Goal: Task Accomplishment & Management: Manage account settings

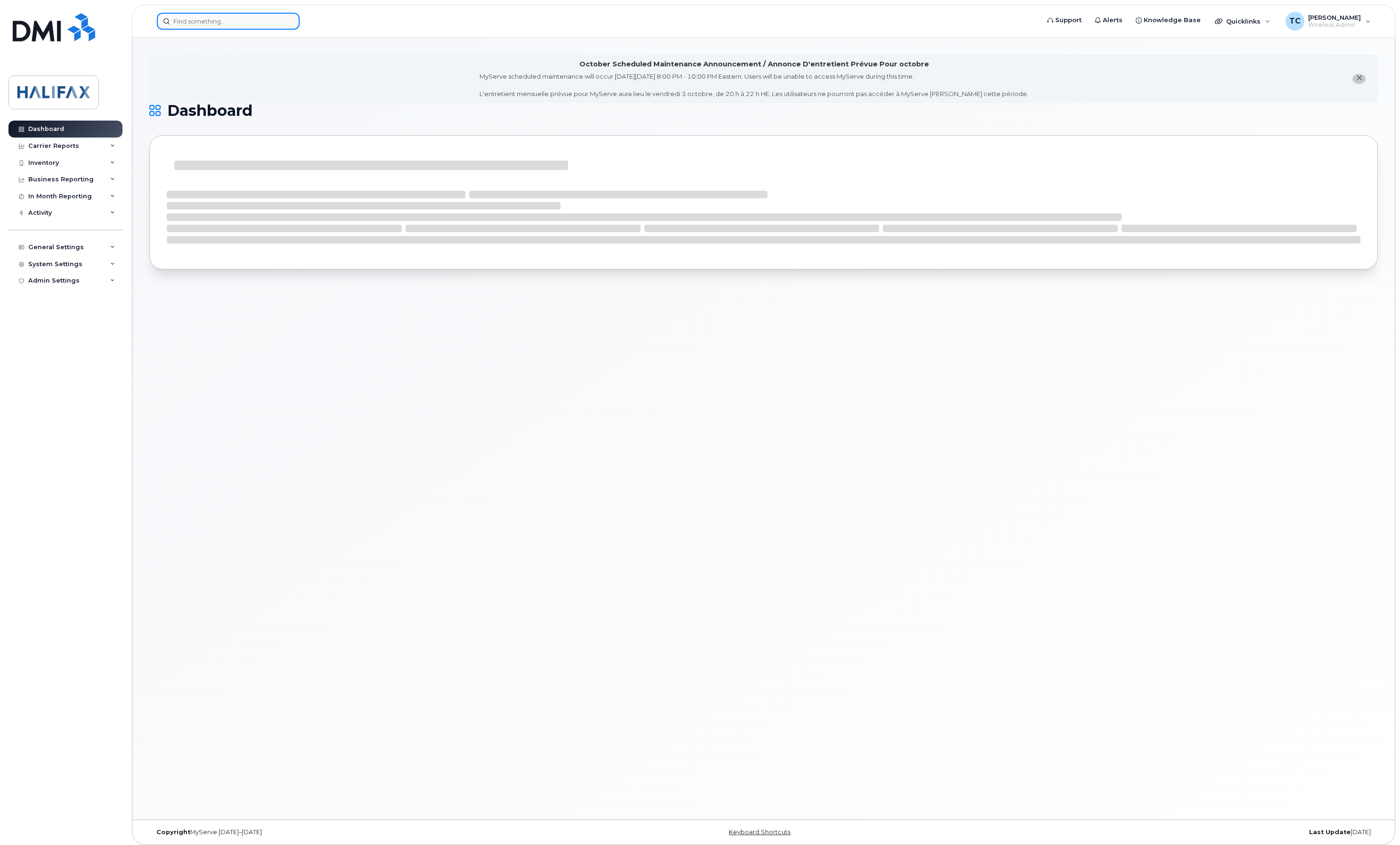
click at [233, 24] on input at bounding box center [228, 21] width 143 height 17
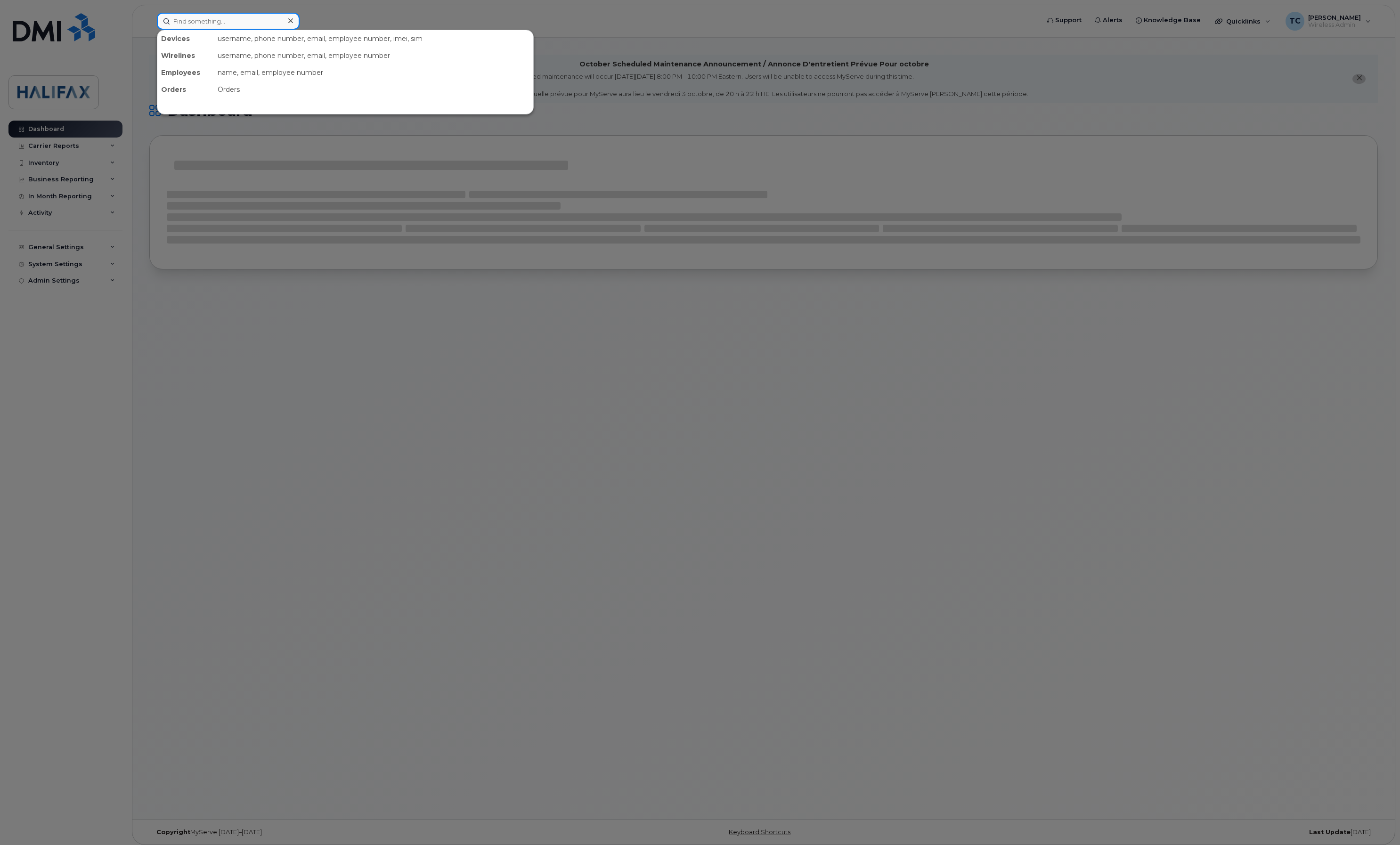
paste input "17826409372"
type input "7826409372"
click at [224, 59] on div "Posse Ipad1" at bounding box center [208, 59] width 92 height 10
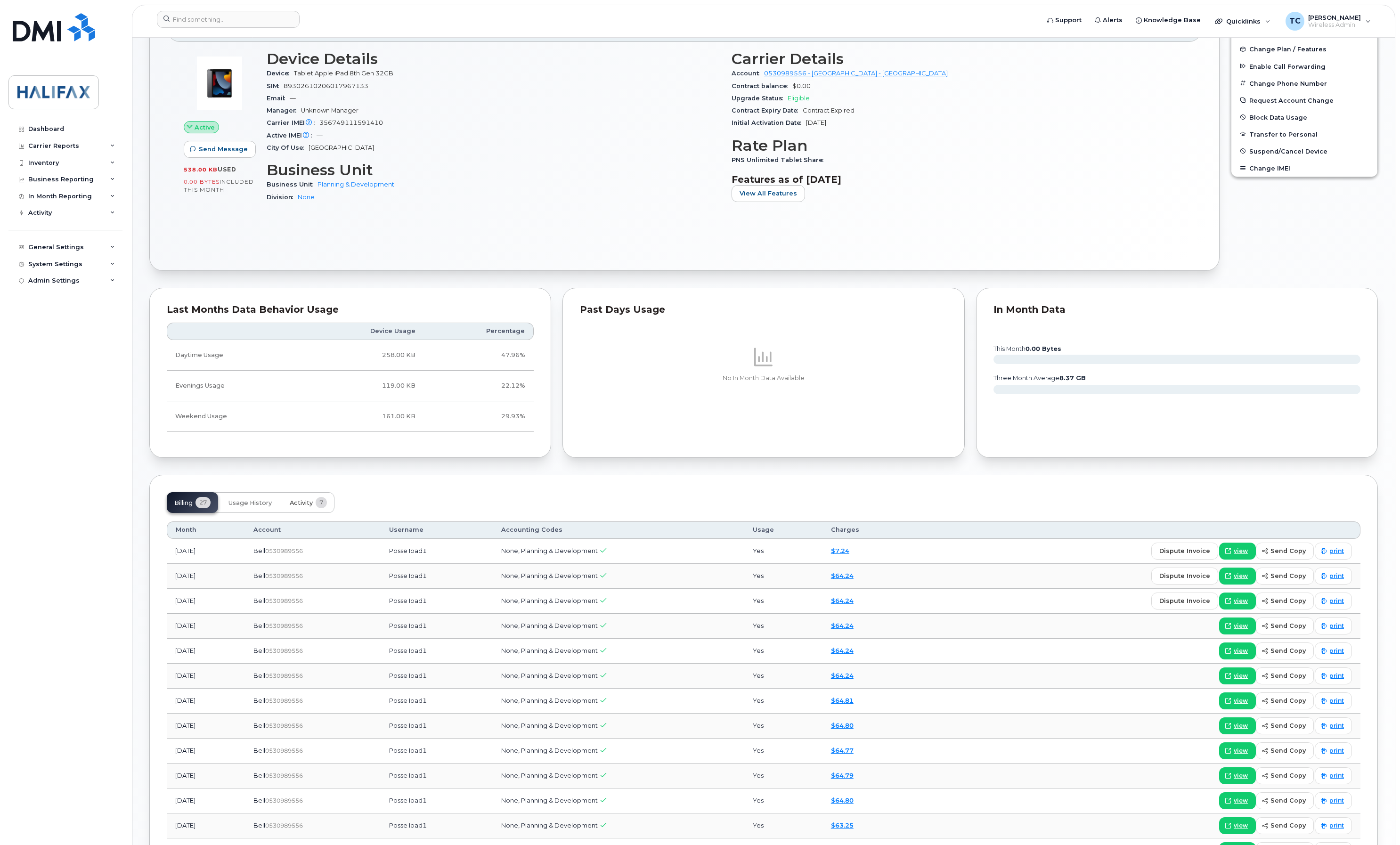
click at [306, 507] on span "Activity" at bounding box center [301, 503] width 23 height 7
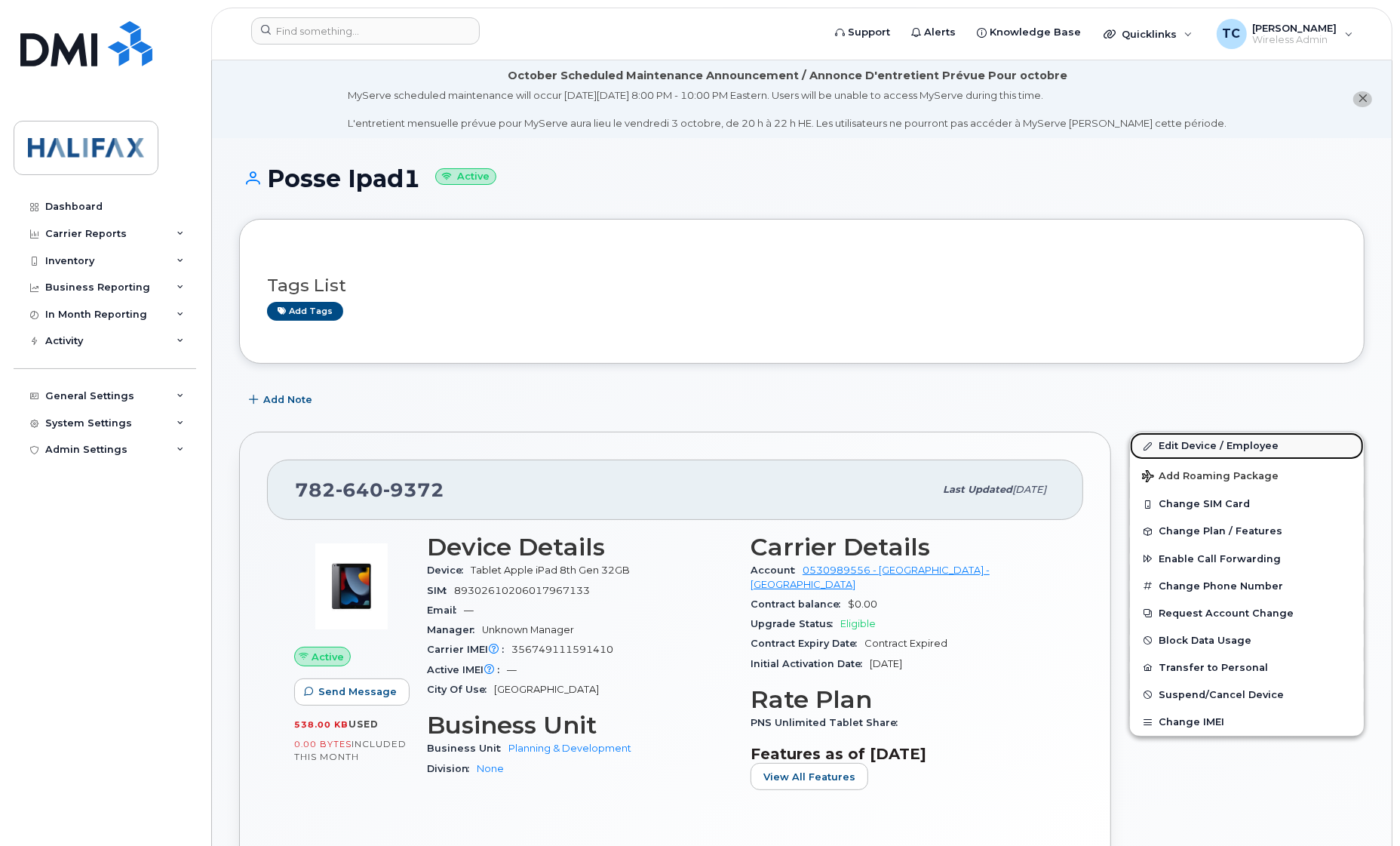
click at [1231, 446] on link "Edit Device / Employee" at bounding box center [1247, 445] width 234 height 27
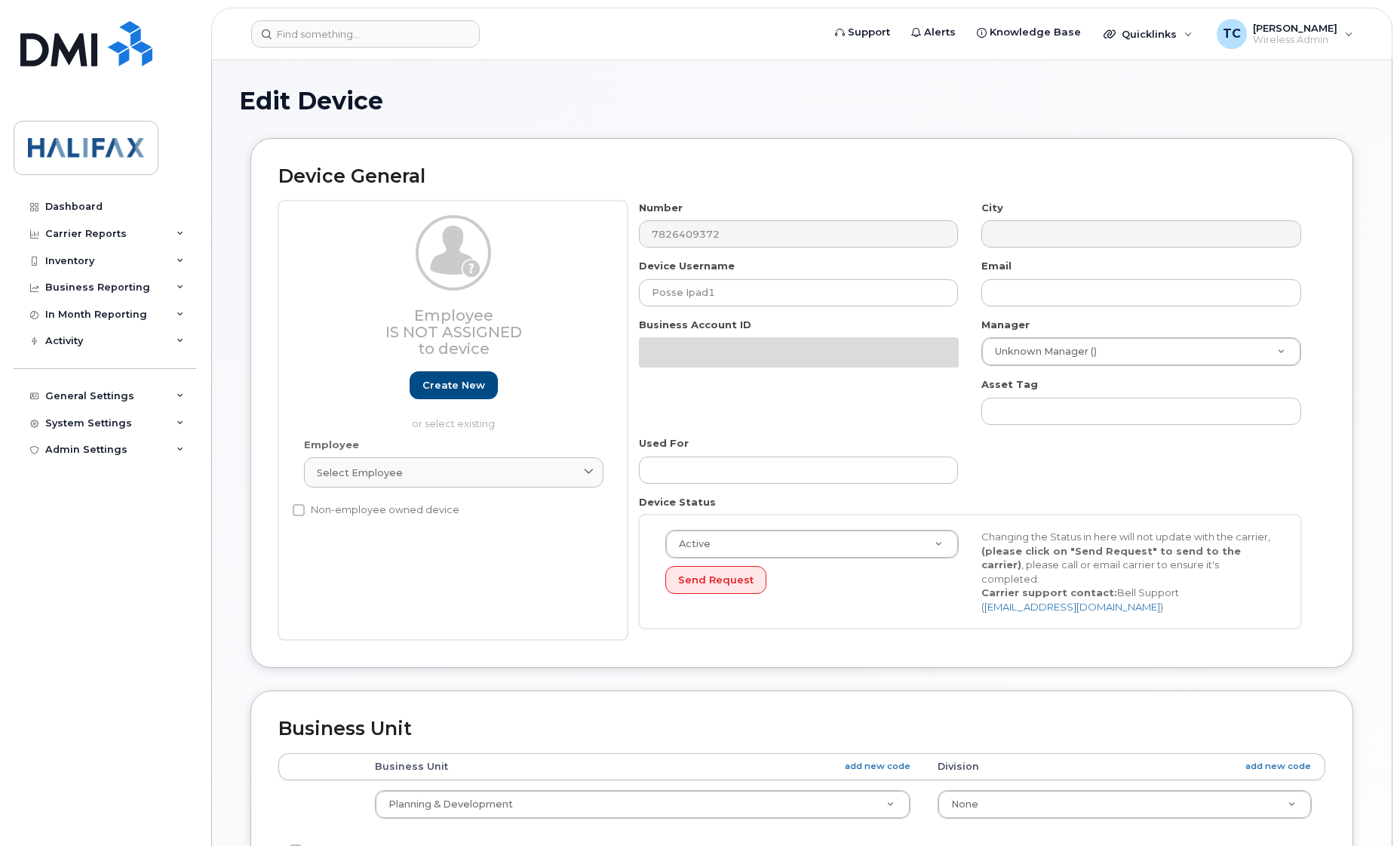
select select "29637098"
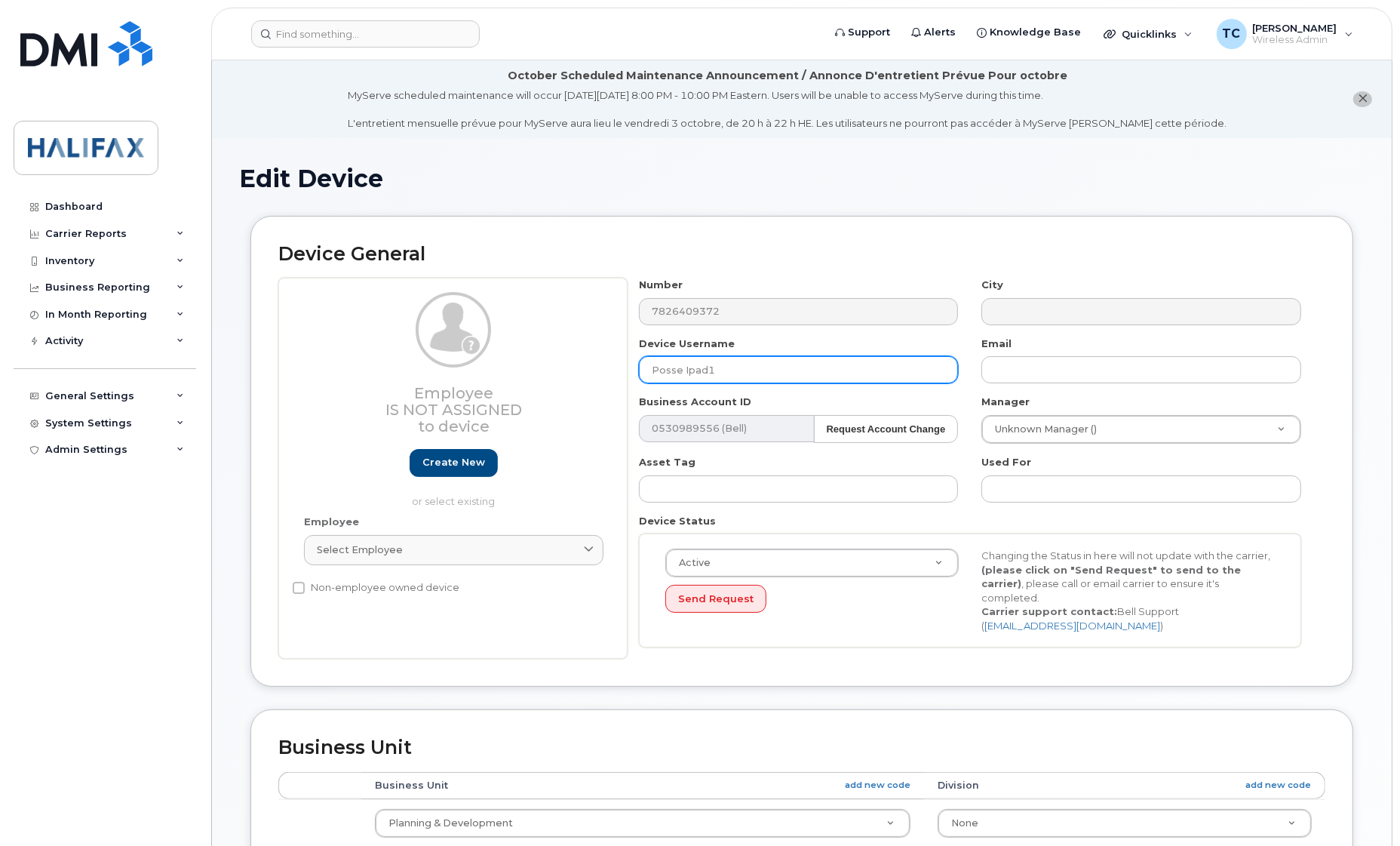
click at [760, 372] on input "Posse Ipad1" at bounding box center [799, 369] width 320 height 27
click at [651, 369] on input "Posse Ipad1" at bounding box center [799, 369] width 320 height 27
paste input "[PERSON_NAME]"
type input "[PERSON_NAME]-Posse Ipad1"
click at [1047, 473] on div "Used For" at bounding box center [1142, 479] width 343 height 47
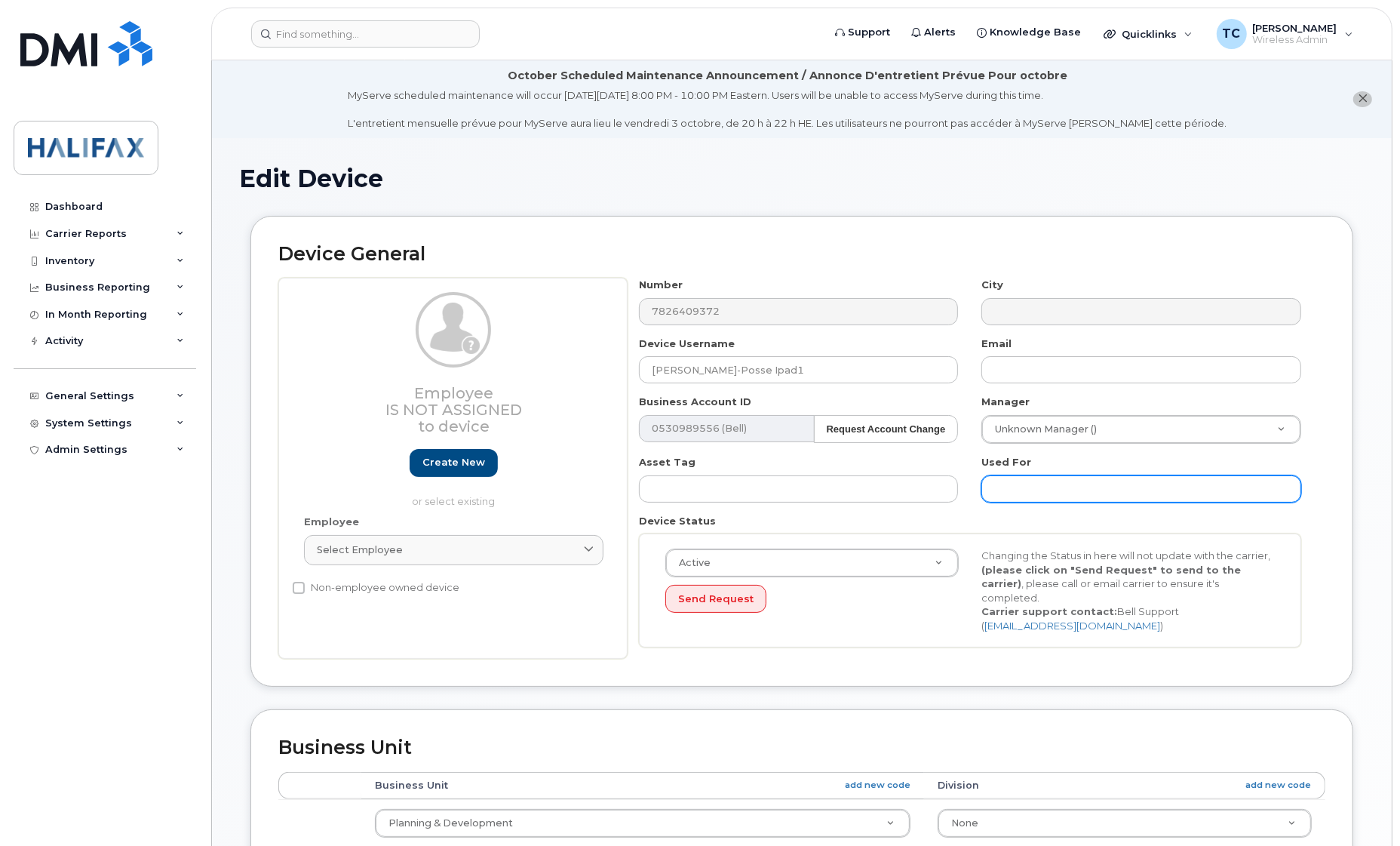
click at [1042, 478] on input "text" at bounding box center [1141, 488] width 320 height 27
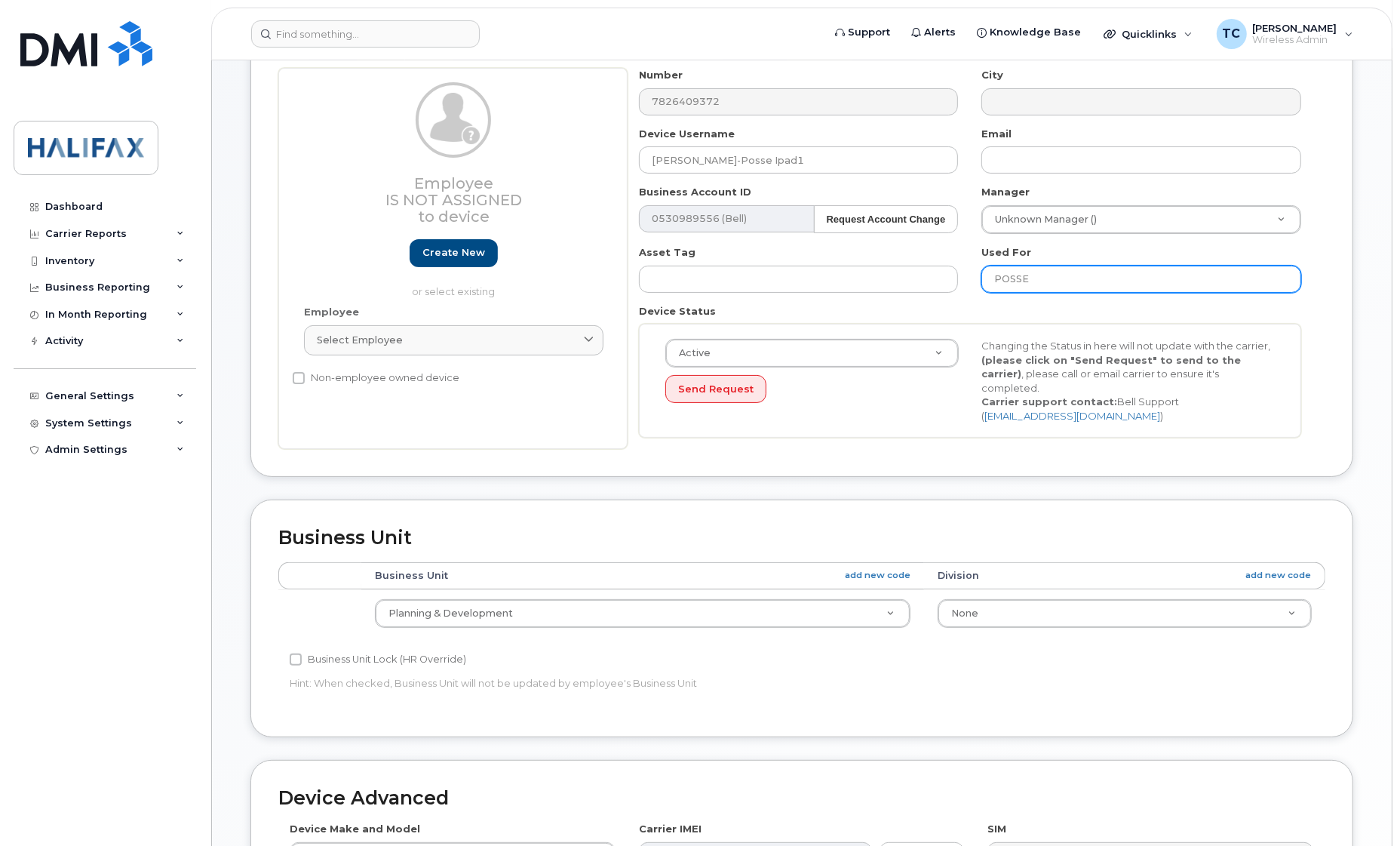
scroll to position [283, 0]
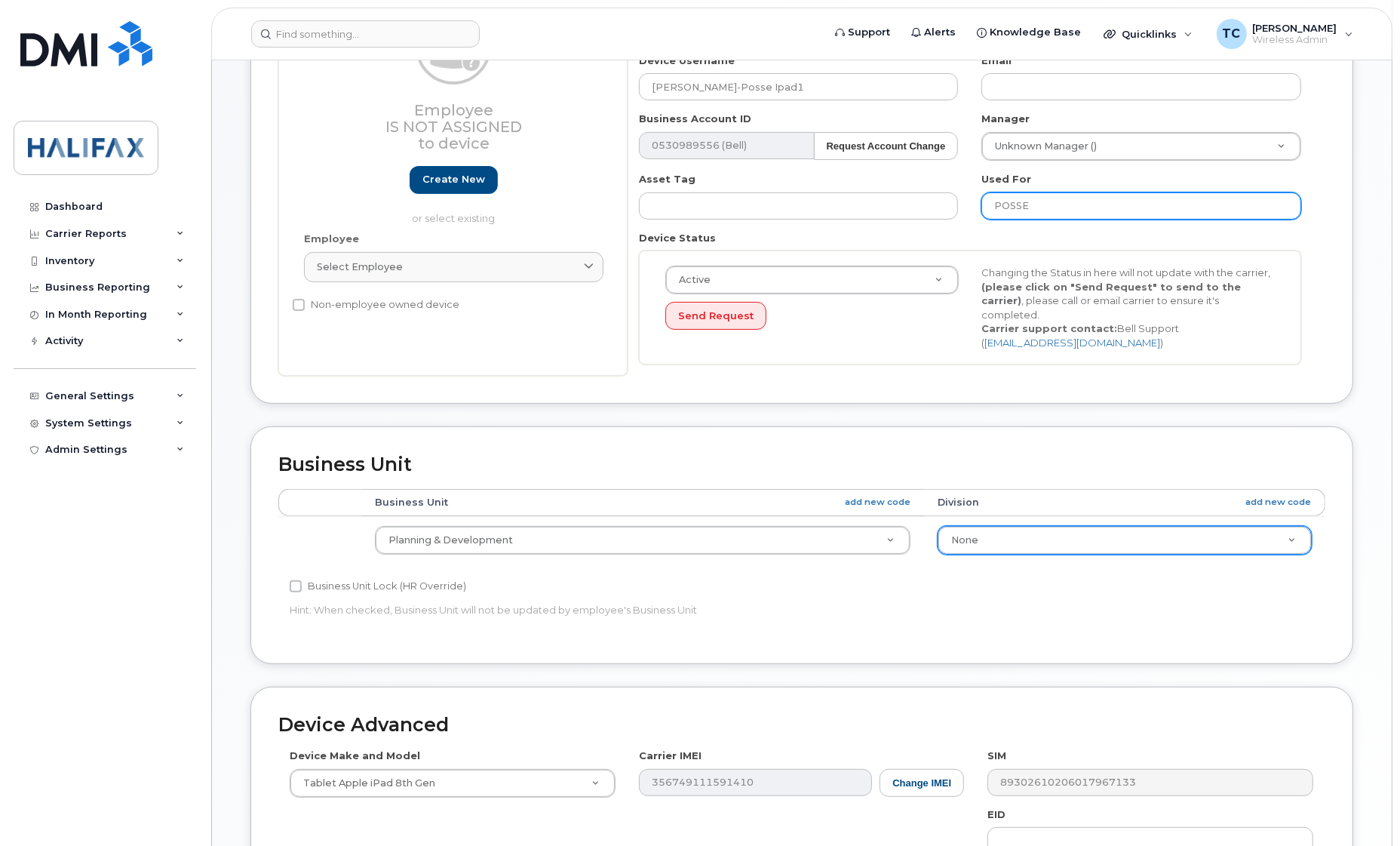
type input "POSSE"
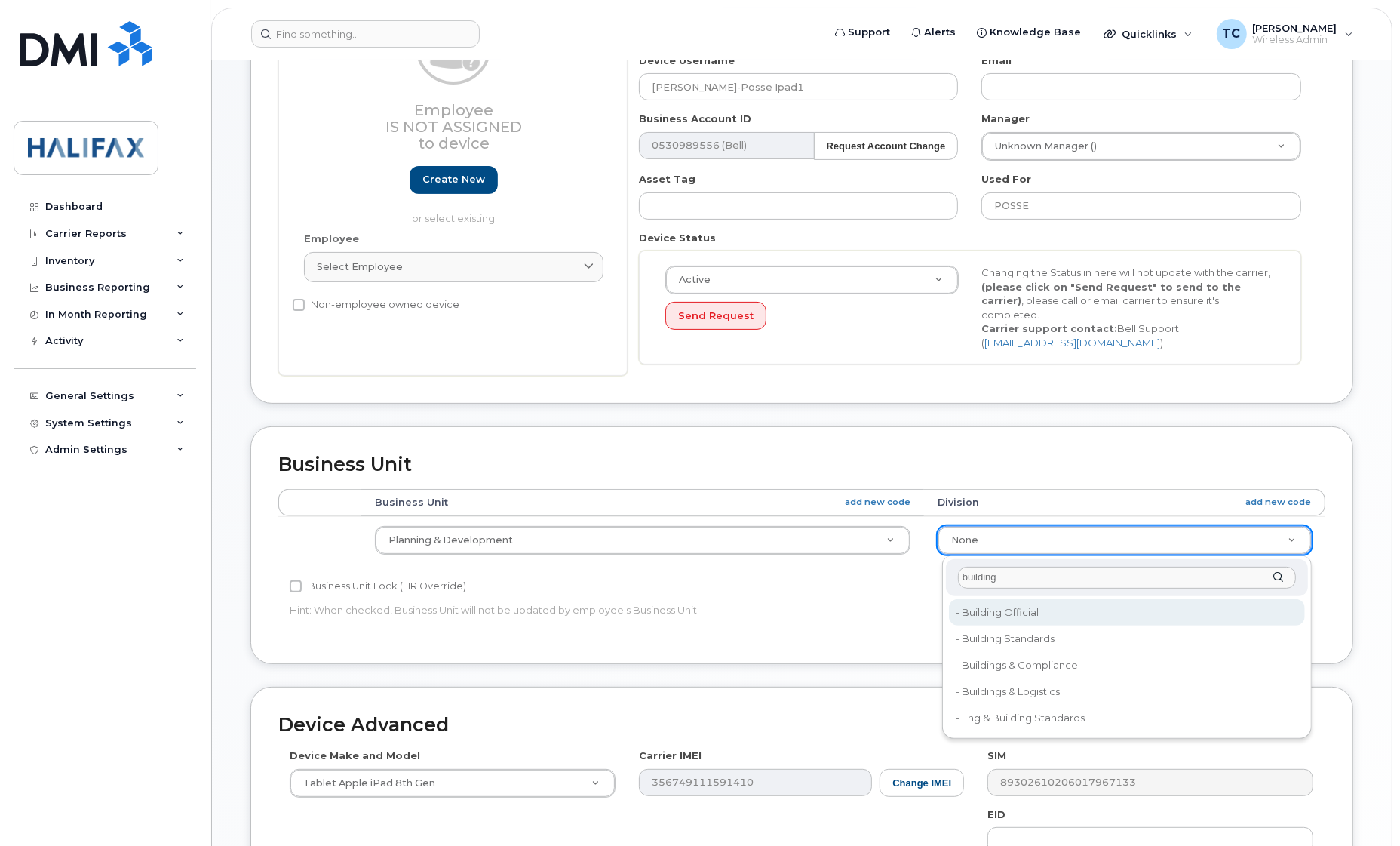
type input "building"
type input "29637174"
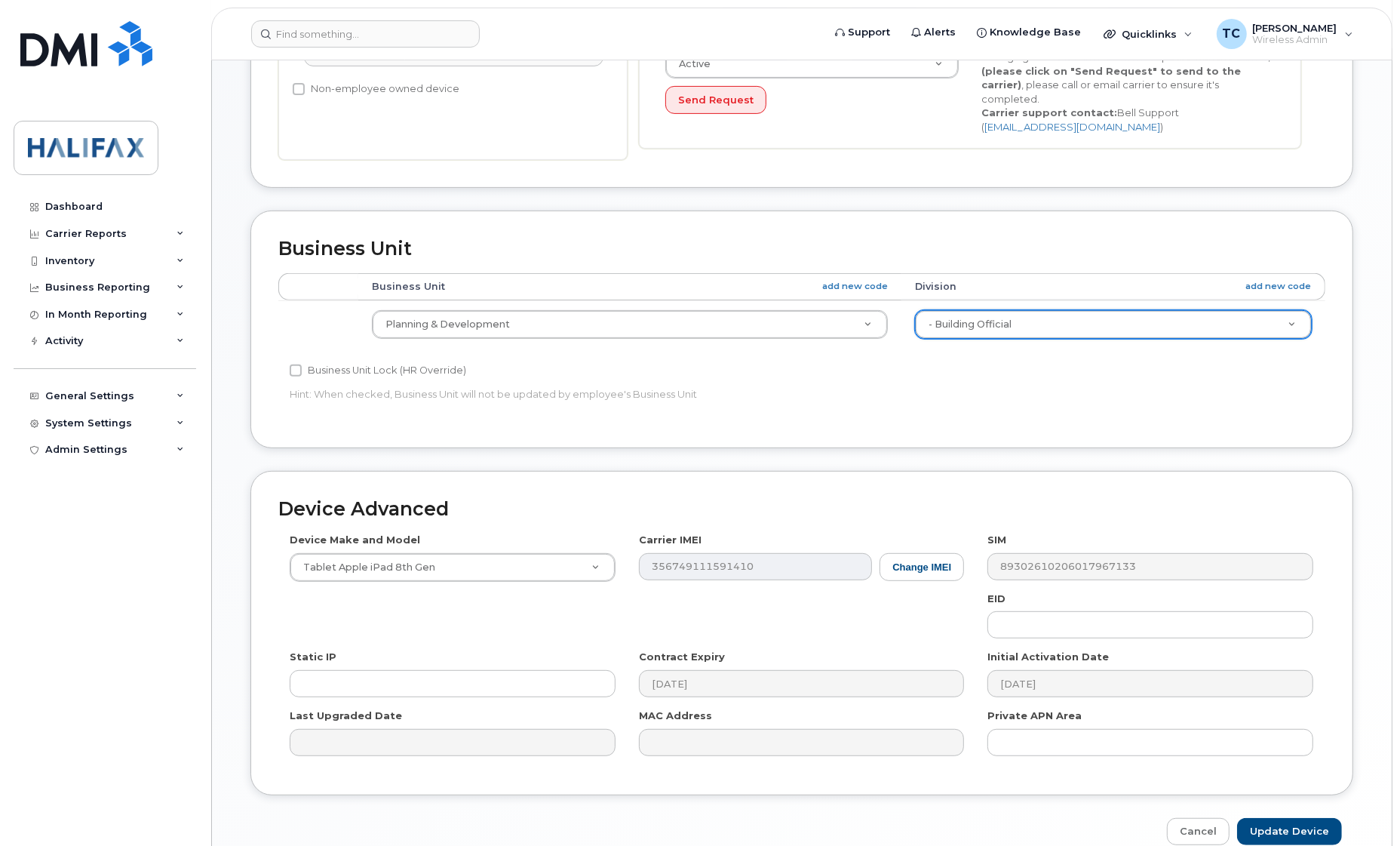
scroll to position [577, 0]
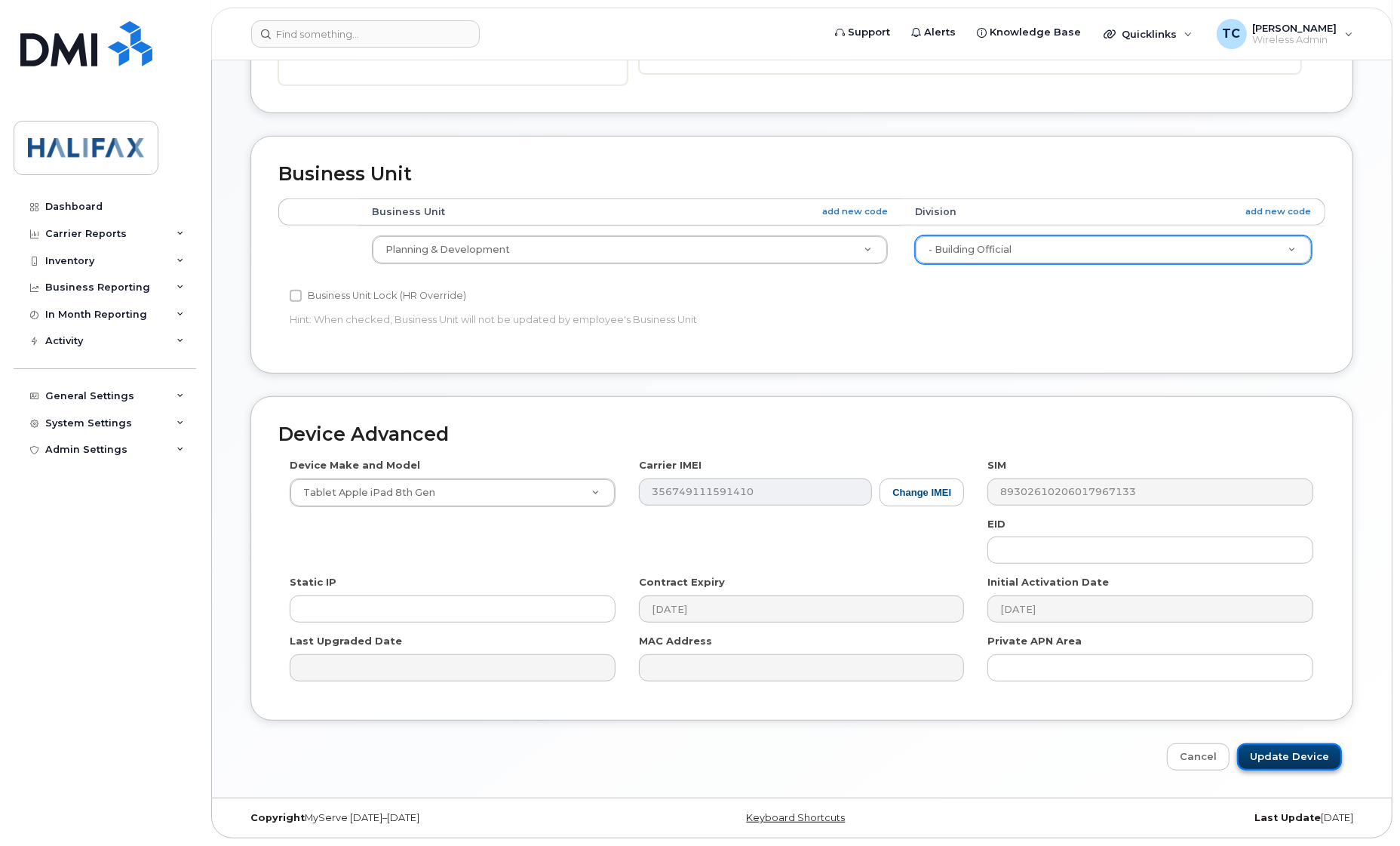
click at [1267, 758] on input "Update Device" at bounding box center [1290, 756] width 105 height 28
type input "Saving..."
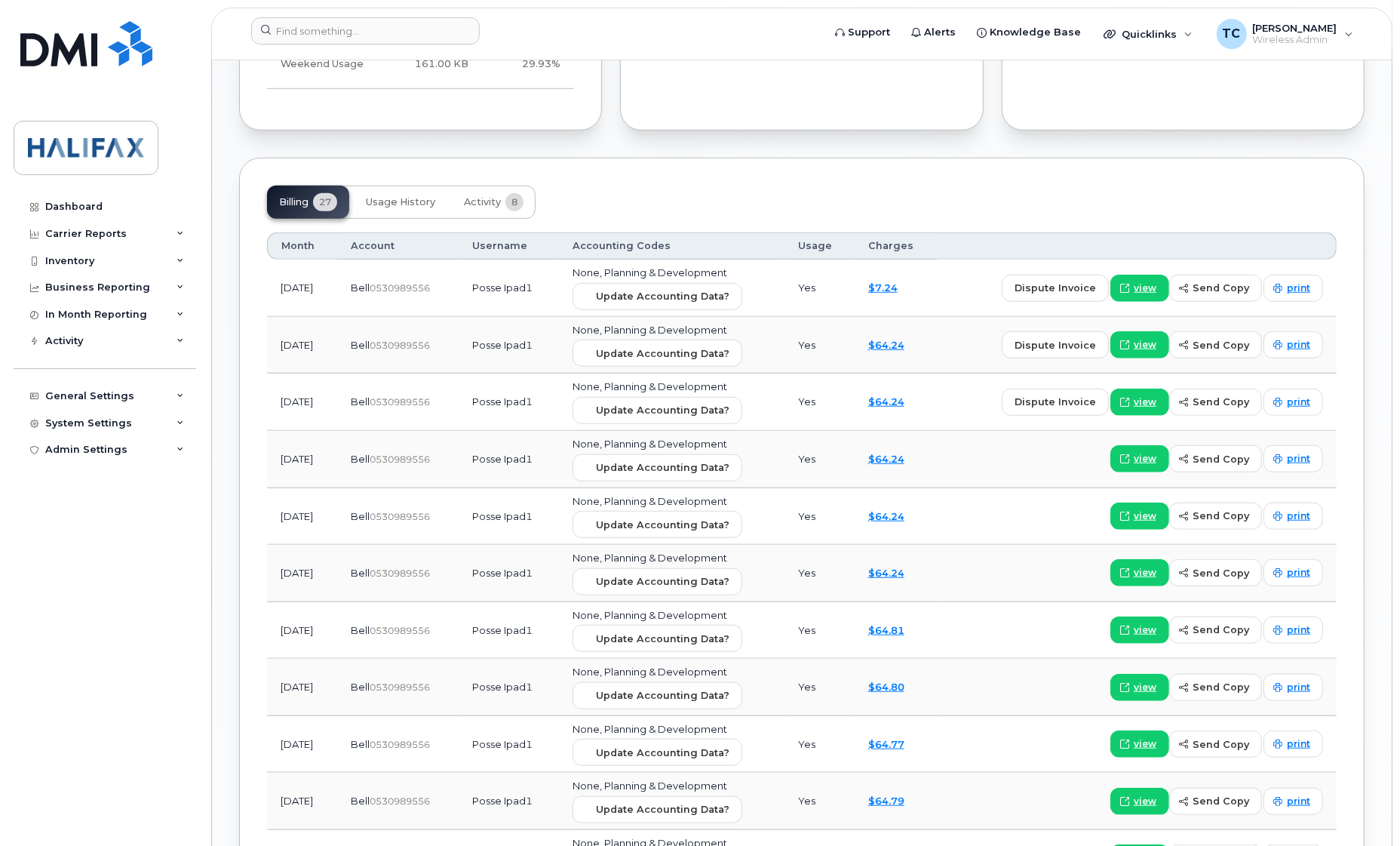
scroll to position [1037, 0]
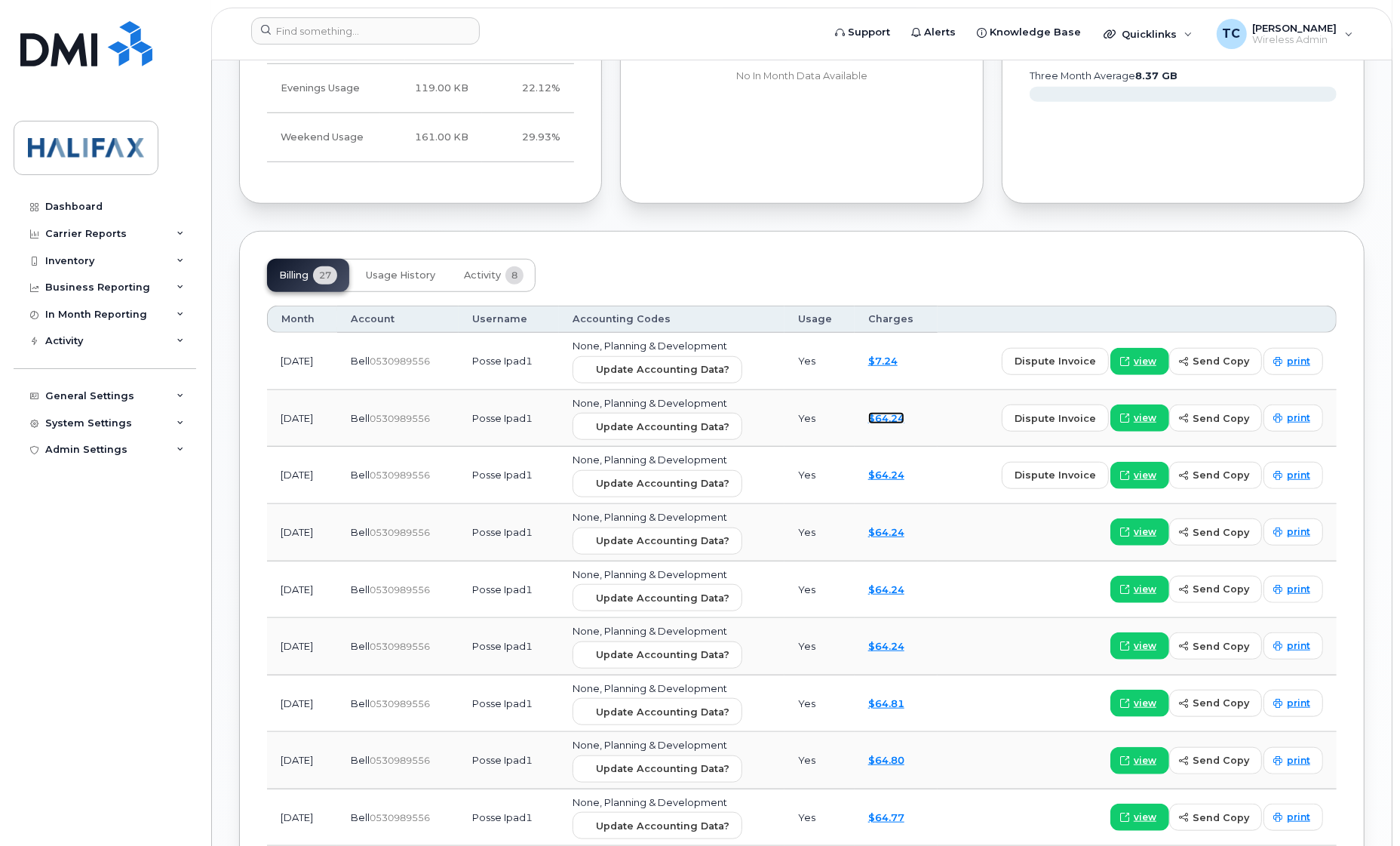
click at [902, 419] on link "$64.24" at bounding box center [886, 418] width 36 height 12
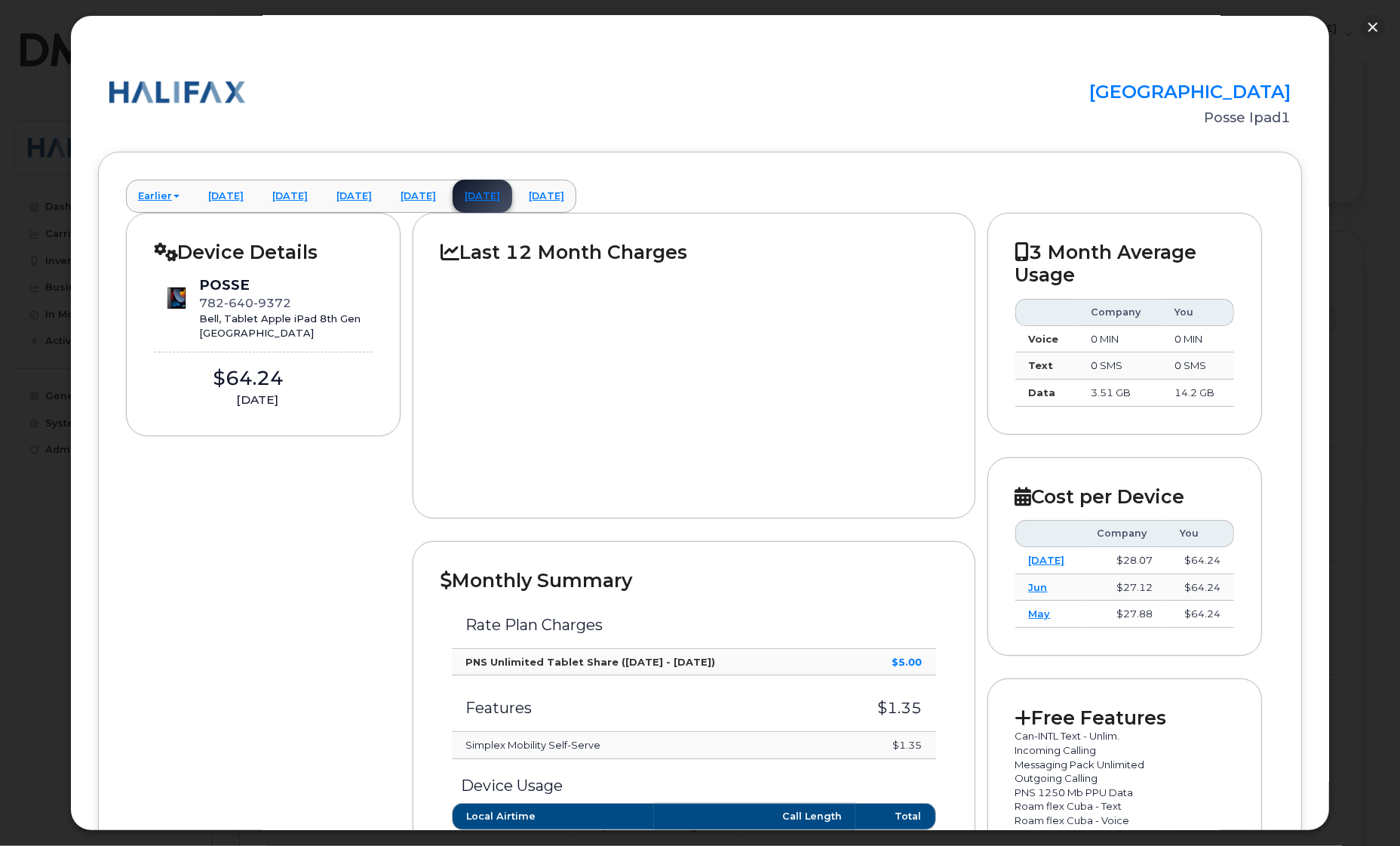
scroll to position [0, 0]
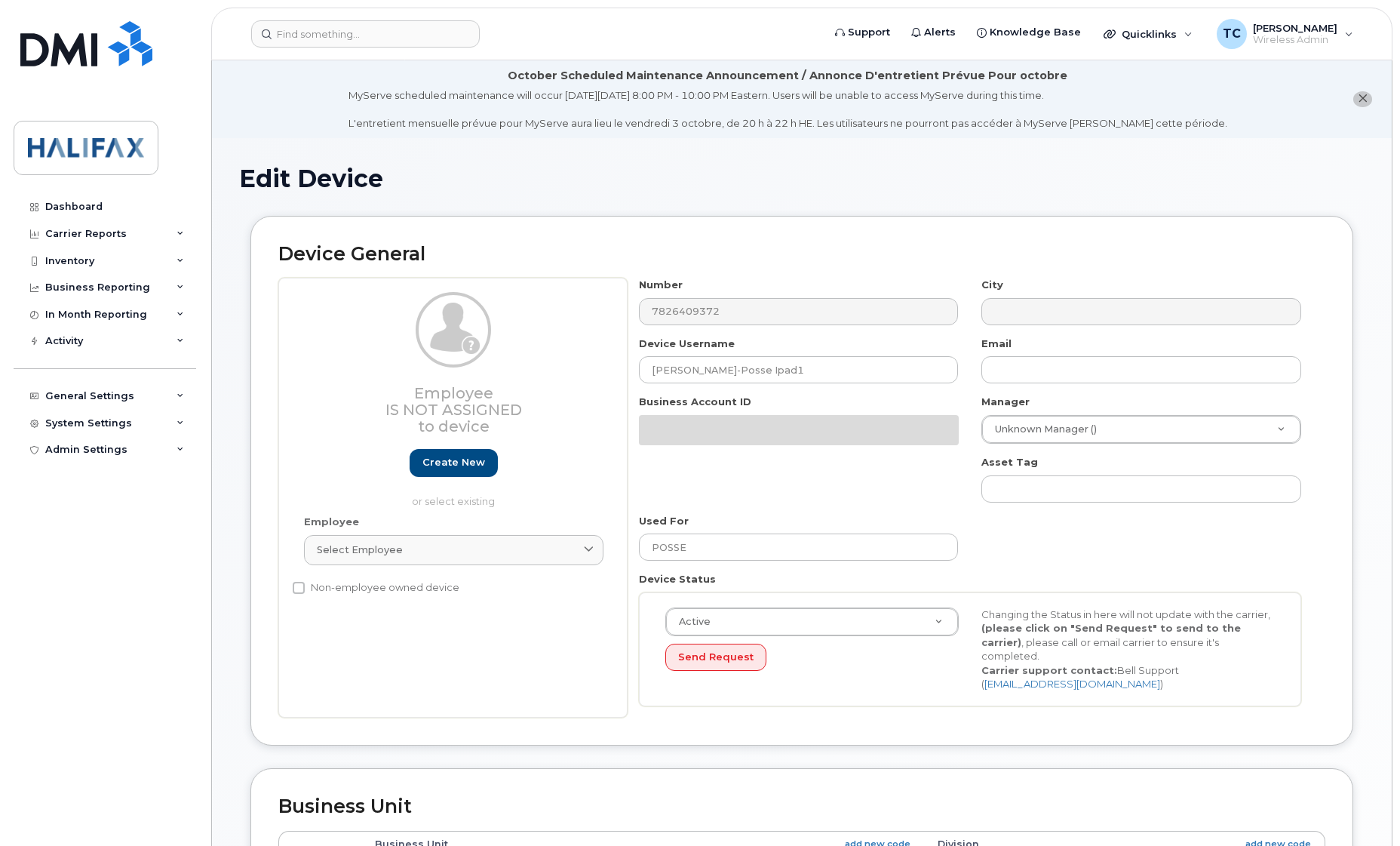
select select "29637098"
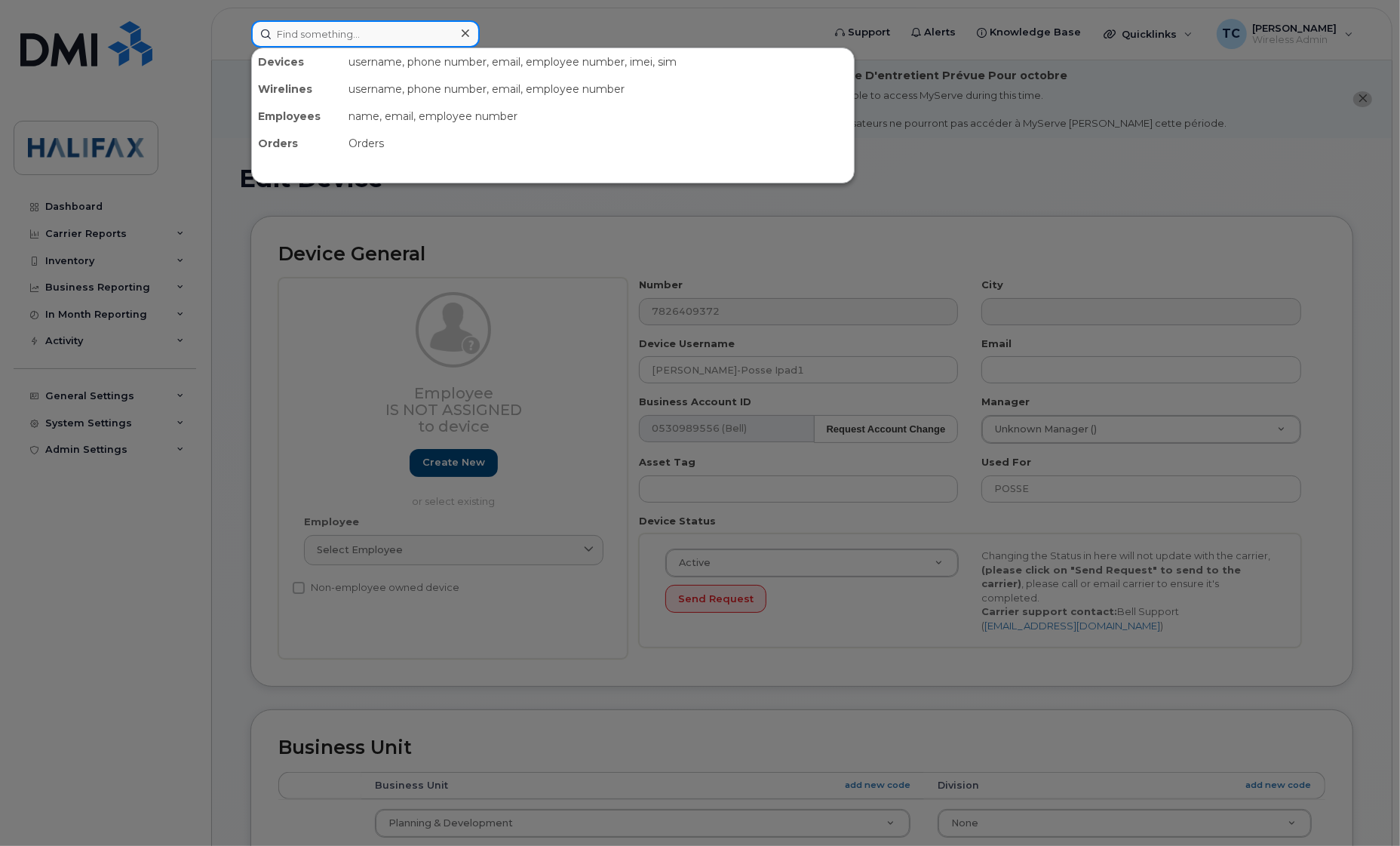
click at [324, 29] on input at bounding box center [365, 34] width 229 height 27
paste input "James MacDonald"
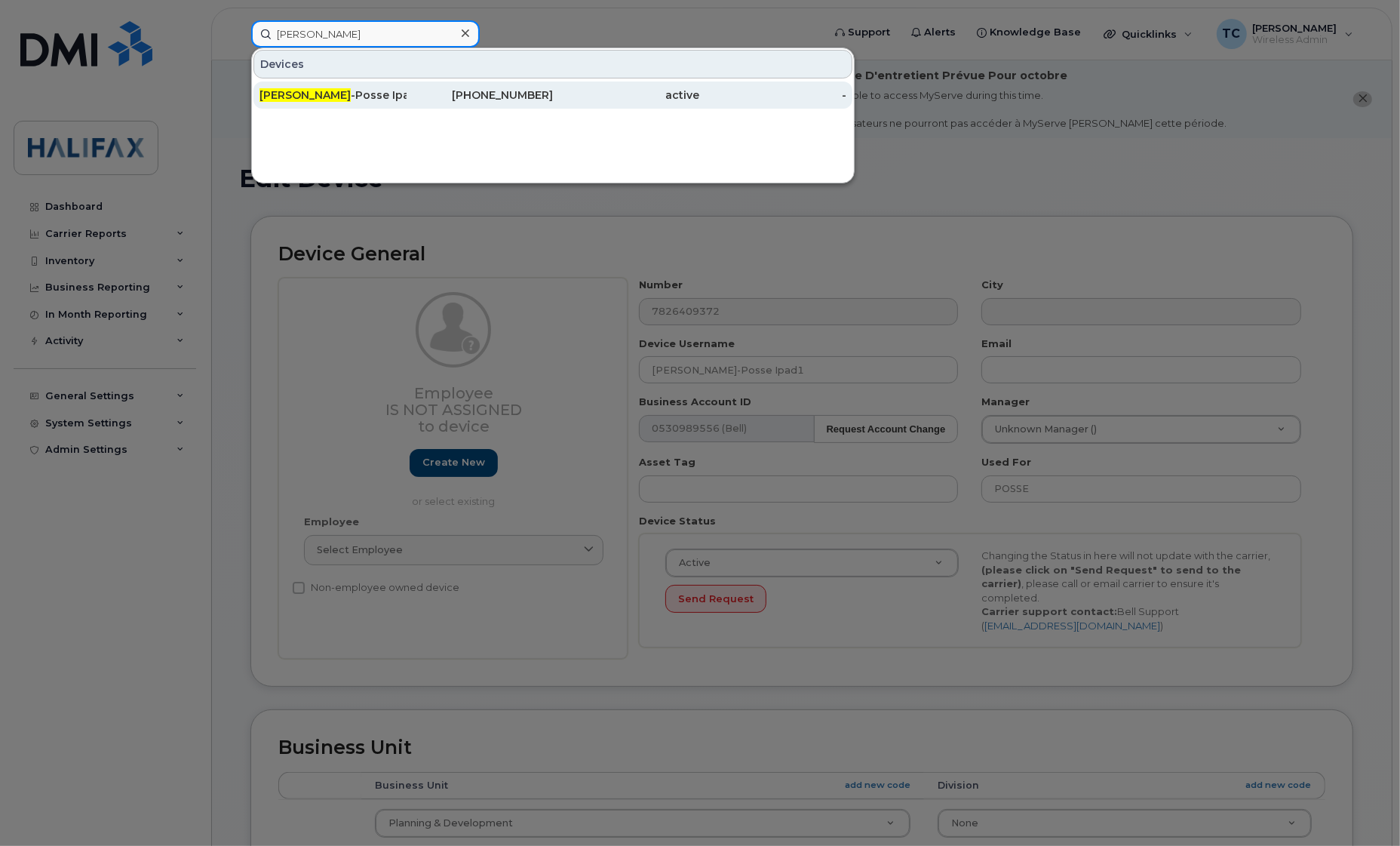
type input "James MacDonald"
click at [337, 93] on span "James MacDonald" at bounding box center [306, 94] width 91 height 13
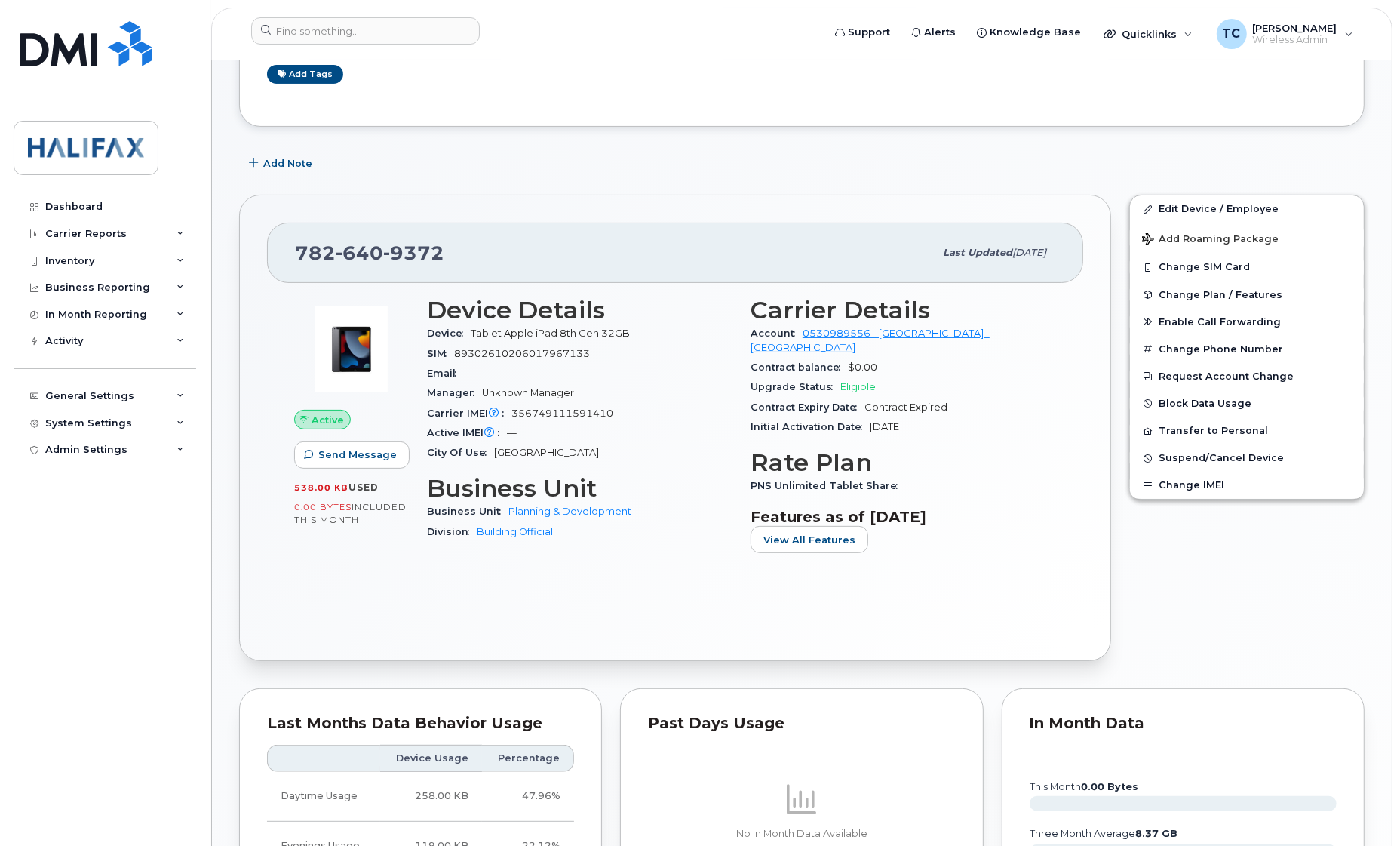
scroll to position [283, 0]
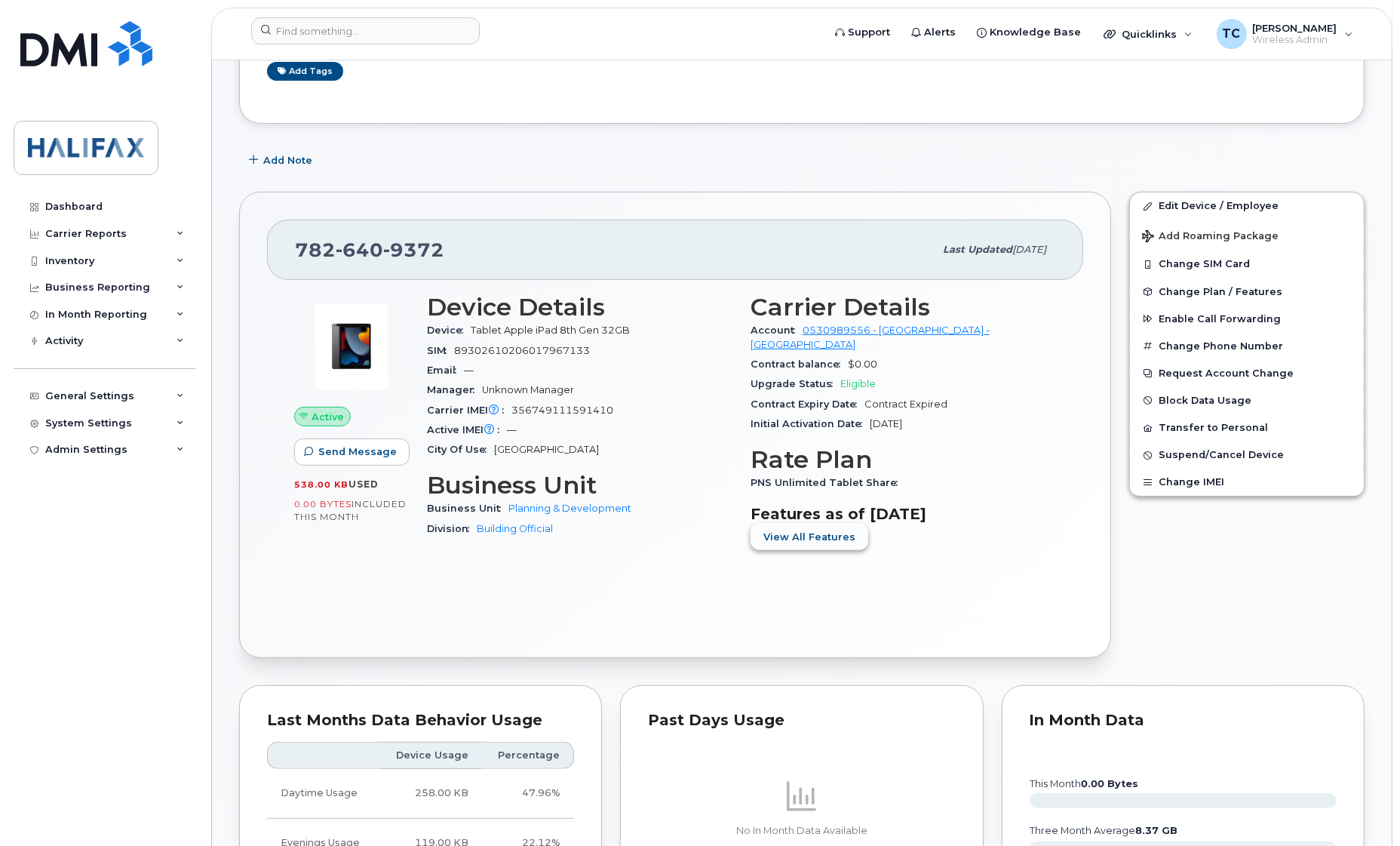
click at [798, 532] on span "View All Features" at bounding box center [809, 537] width 92 height 14
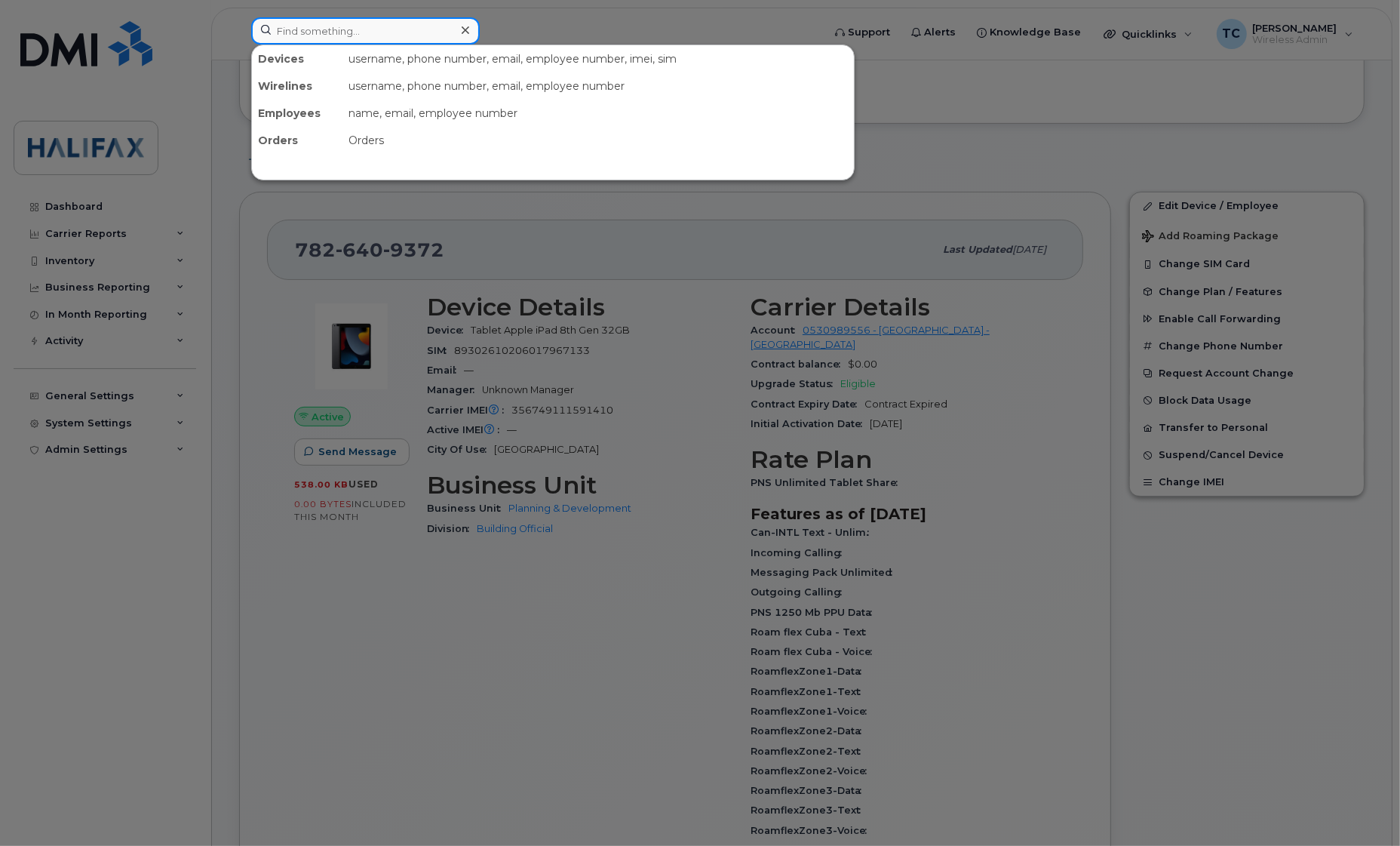
click at [367, 20] on input at bounding box center [365, 30] width 229 height 27
paste input "TASK0305960"
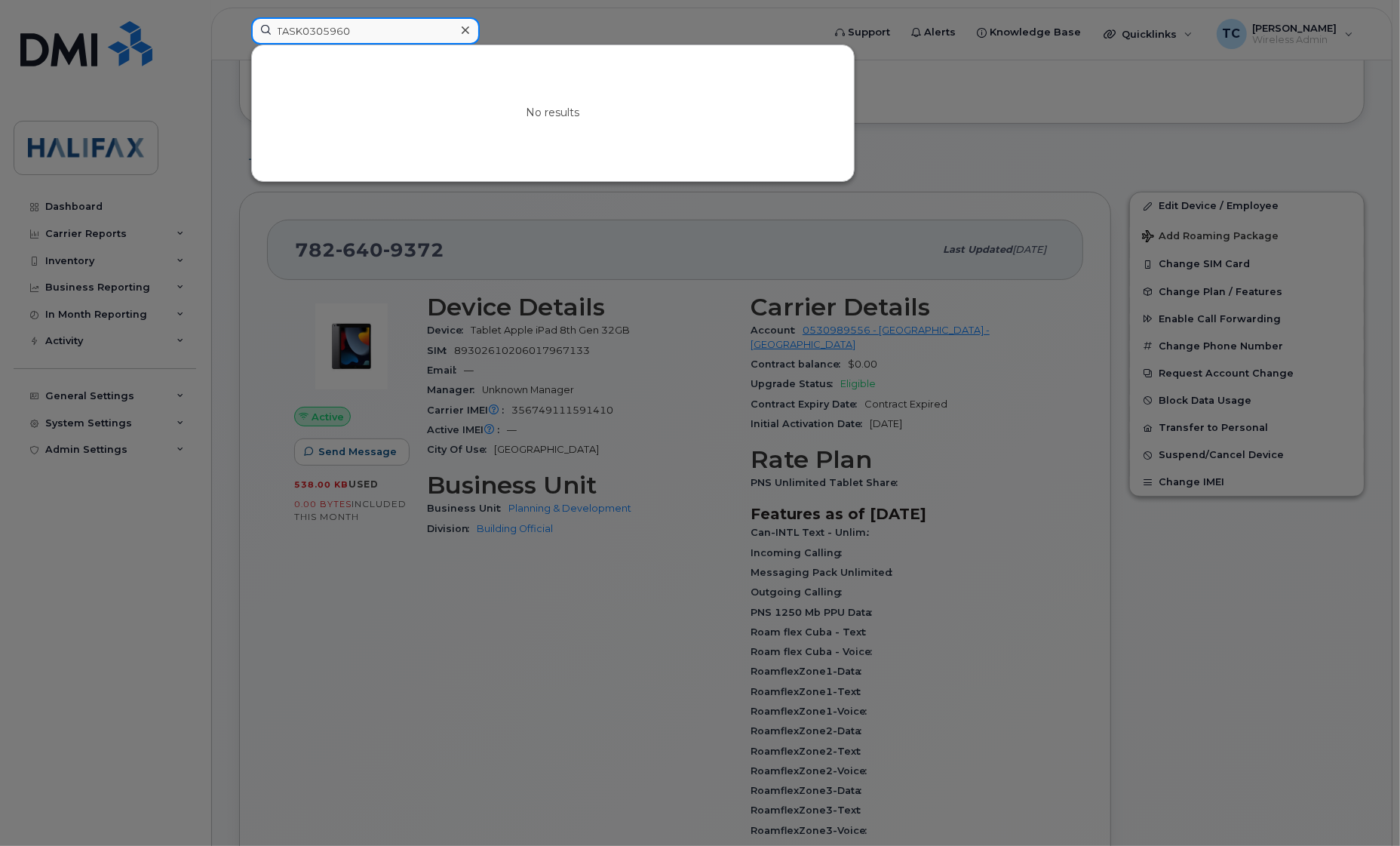
type input "TASK0305960"
